Goal: Information Seeking & Learning: Check status

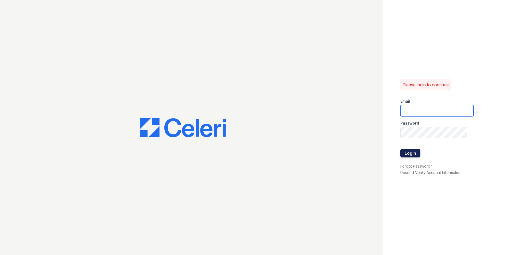
type input "[DOMAIN_NAME][EMAIL_ADDRESS][DOMAIN_NAME]"
click at [414, 156] on button "Login" at bounding box center [410, 153] width 20 height 9
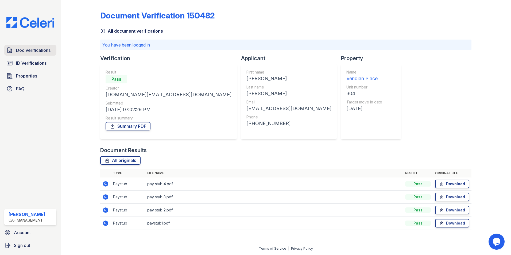
click at [12, 53] on icon at bounding box center [9, 50] width 6 height 6
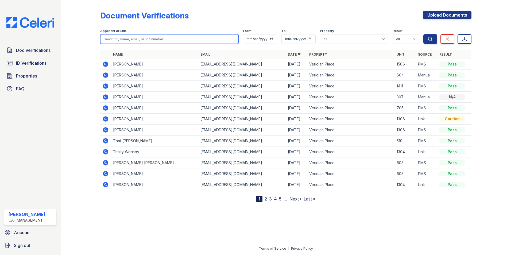
click at [124, 34] on input "search" at bounding box center [169, 39] width 138 height 10
type input "[PERSON_NAME]"
click at [423, 34] on button "Search" at bounding box center [430, 39] width 14 height 10
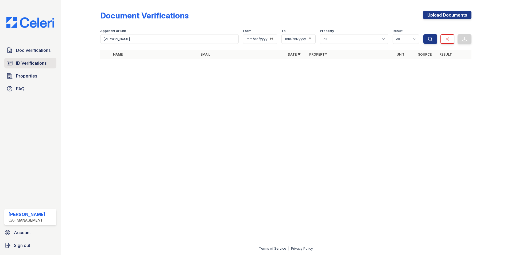
click at [43, 63] on span "ID Verifications" at bounding box center [31, 63] width 30 height 6
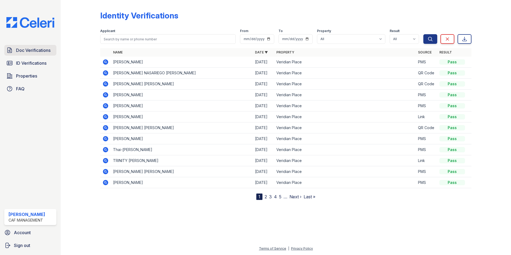
click at [33, 55] on link "Doc Verifications" at bounding box center [30, 50] width 52 height 11
